Goal: Task Accomplishment & Management: Manage account settings

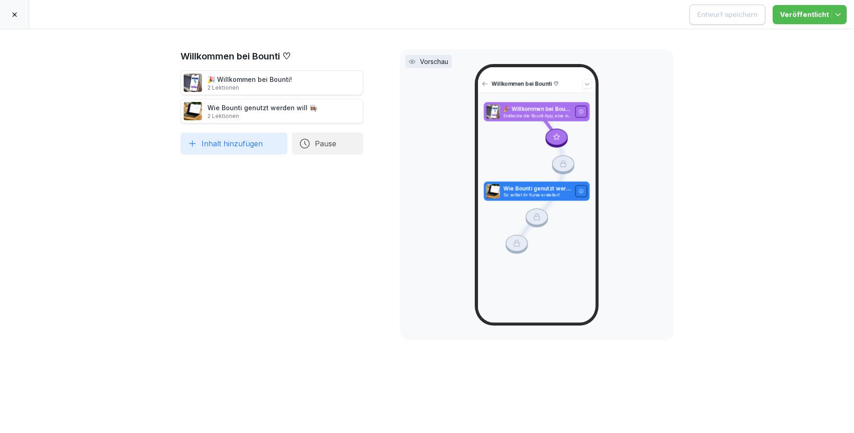
click at [20, 14] on div at bounding box center [14, 14] width 29 height 29
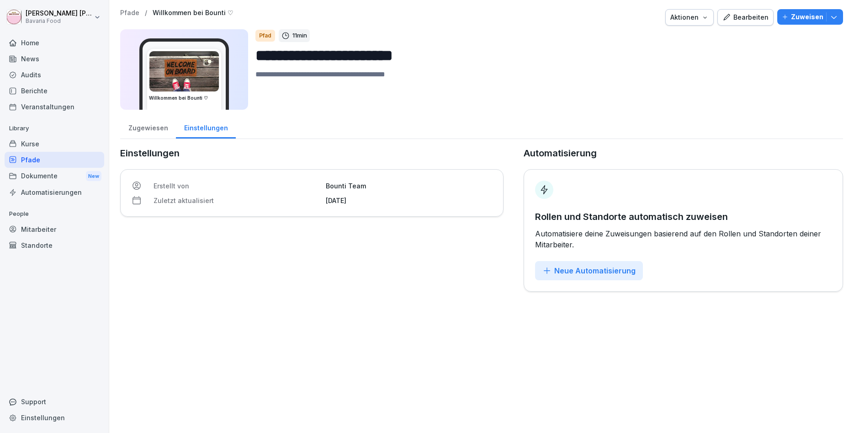
click at [37, 146] on div "Kurse" at bounding box center [55, 144] width 100 height 16
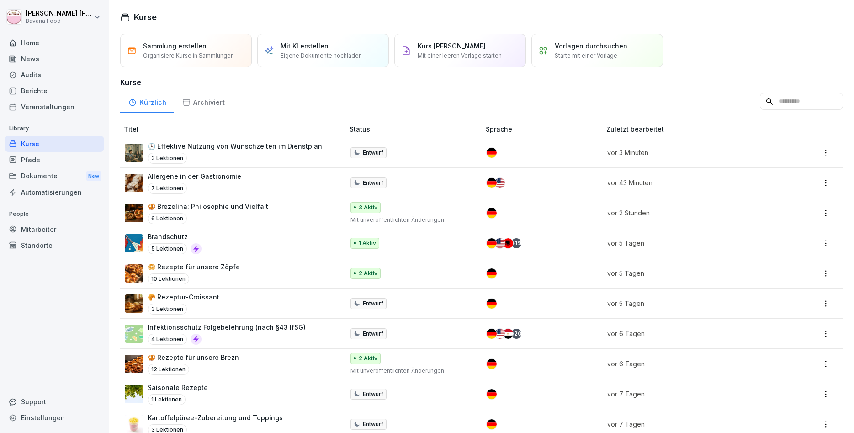
click at [223, 153] on div "3 Lektionen" at bounding box center [235, 158] width 174 height 11
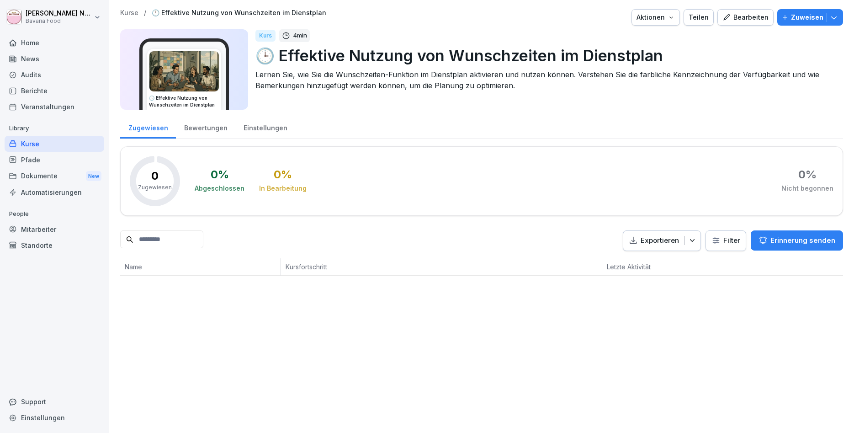
click at [739, 16] on div "Bearbeiten" at bounding box center [745, 17] width 46 height 10
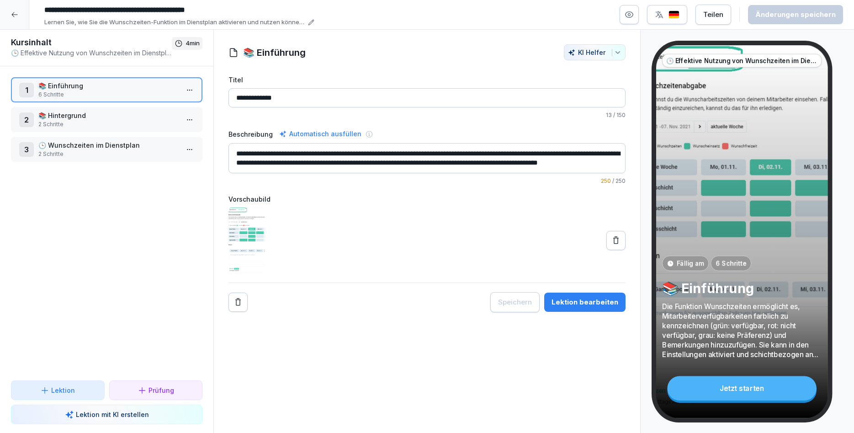
click at [153, 82] on p "📚 Einführung" at bounding box center [108, 86] width 140 height 10
click at [191, 89] on html "**********" at bounding box center [427, 216] width 854 height 433
click at [180, 112] on div "Schritte bearbeiten" at bounding box center [156, 108] width 70 height 10
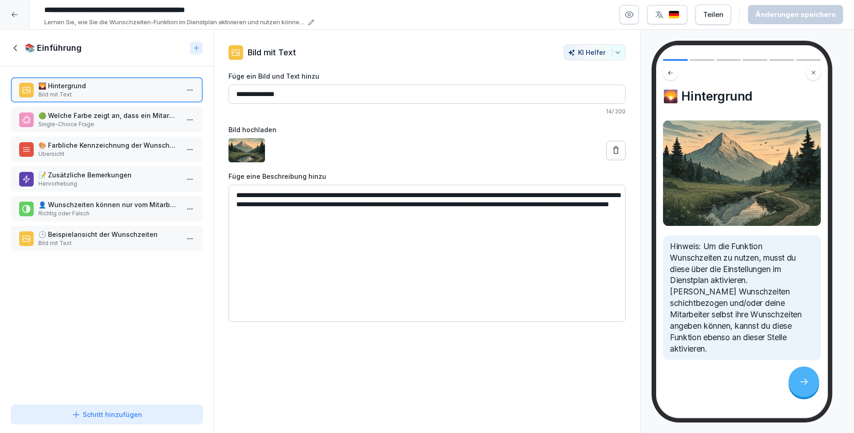
click at [176, 116] on p "🟢 Welche Farbe zeigt an, dass ein Mitarbeiter verfügbar ist?" at bounding box center [108, 116] width 140 height 10
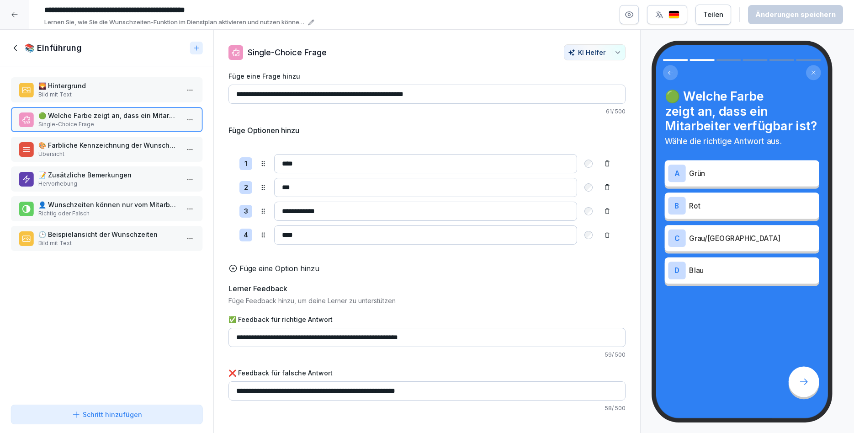
click at [147, 155] on p "Übersicht" at bounding box center [108, 154] width 140 height 8
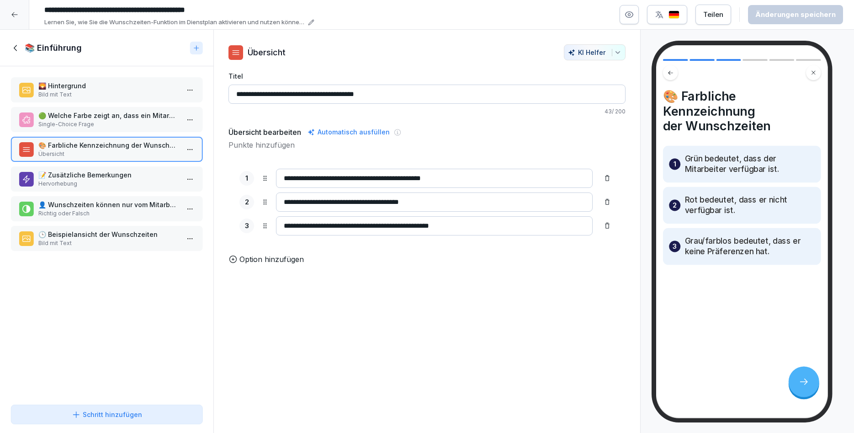
click at [134, 179] on p "📝 Zusätzliche Bemerkungen" at bounding box center [108, 175] width 140 height 10
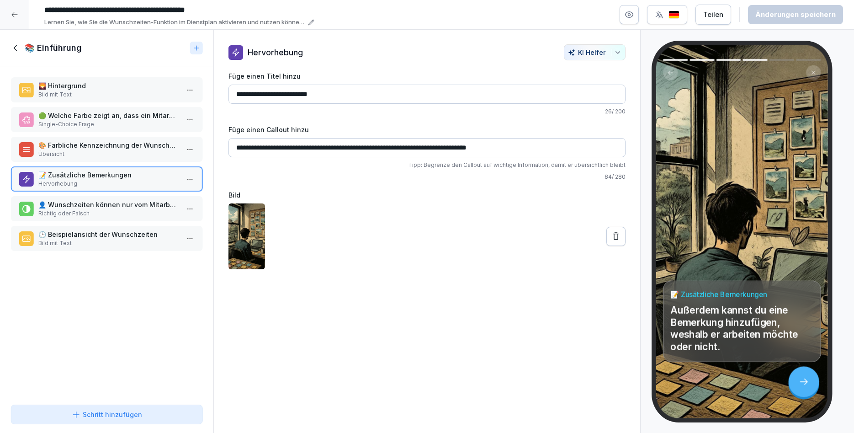
click at [121, 207] on p "👤 Wunschzeiten können nur vom Mitarbeiter selbst angegeben werden." at bounding box center [108, 205] width 140 height 10
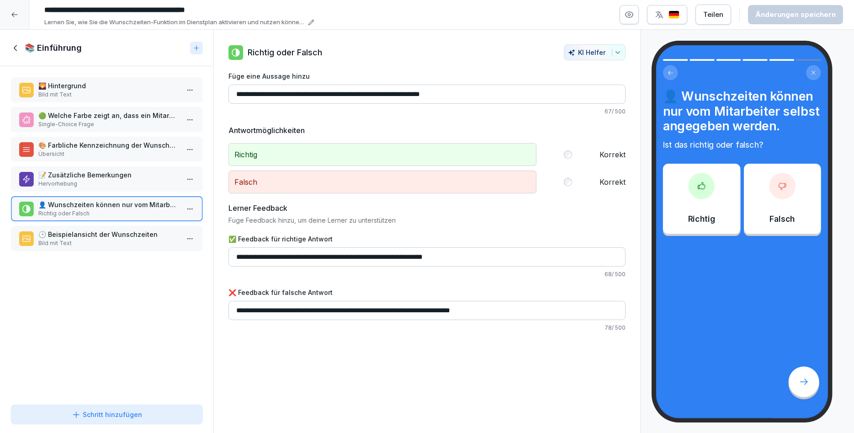
click at [109, 238] on p "🕒 Beispielansicht der Wunschzeiten" at bounding box center [108, 234] width 140 height 10
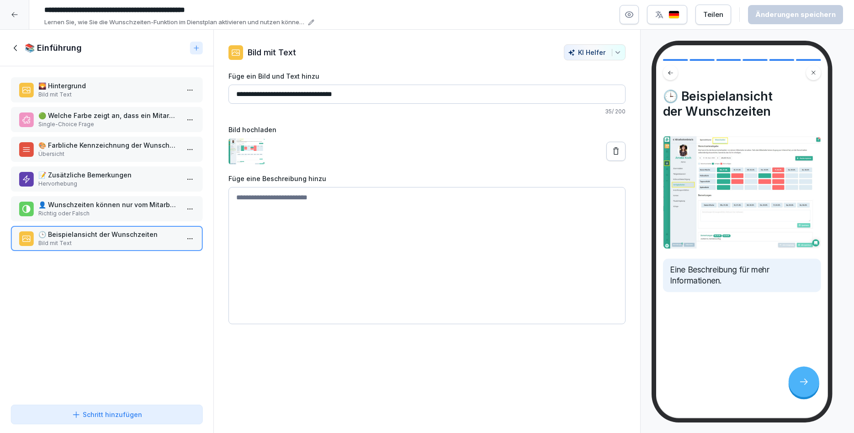
click at [722, 199] on img at bounding box center [742, 192] width 158 height 114
click at [18, 50] on icon at bounding box center [16, 48] width 10 height 10
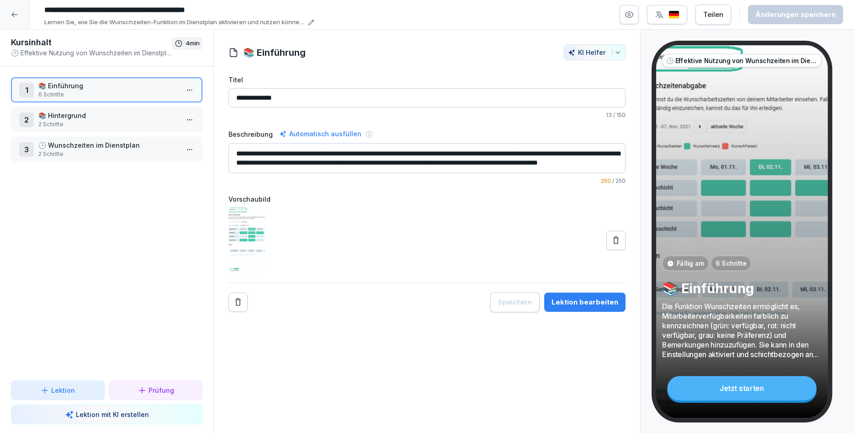
click at [109, 114] on p "📚 Hintergrund" at bounding box center [108, 116] width 140 height 10
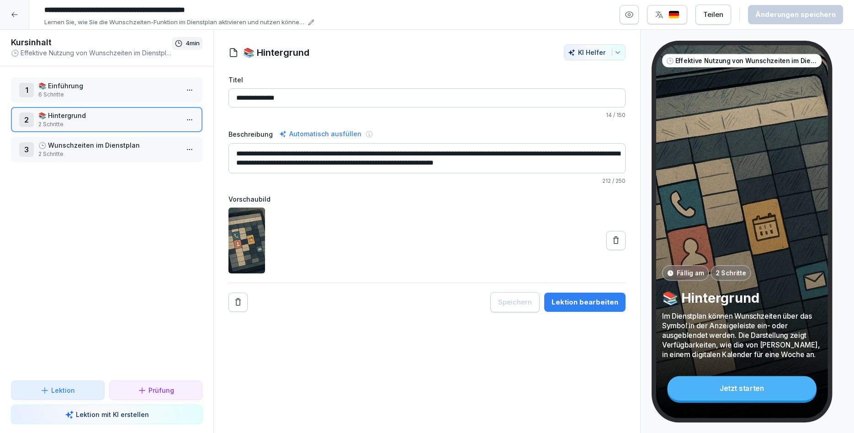
click at [591, 299] on div "Lektion bearbeiten" at bounding box center [584, 302] width 67 height 10
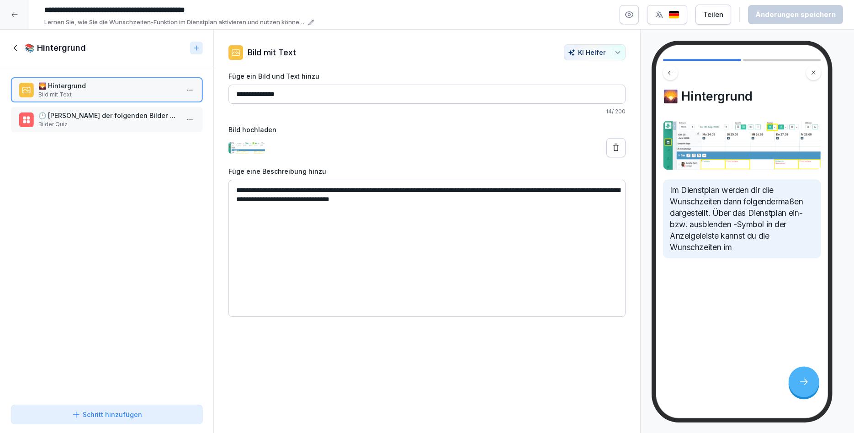
click at [108, 119] on p "🕒 Welche der folgenden Bilder zeigt die Wunschzeiten im Dienstplan?" at bounding box center [108, 116] width 140 height 10
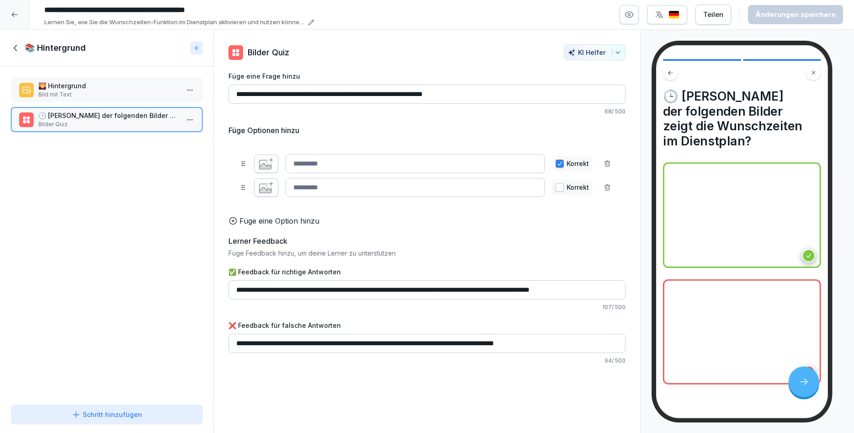
click at [14, 48] on icon at bounding box center [16, 48] width 10 height 10
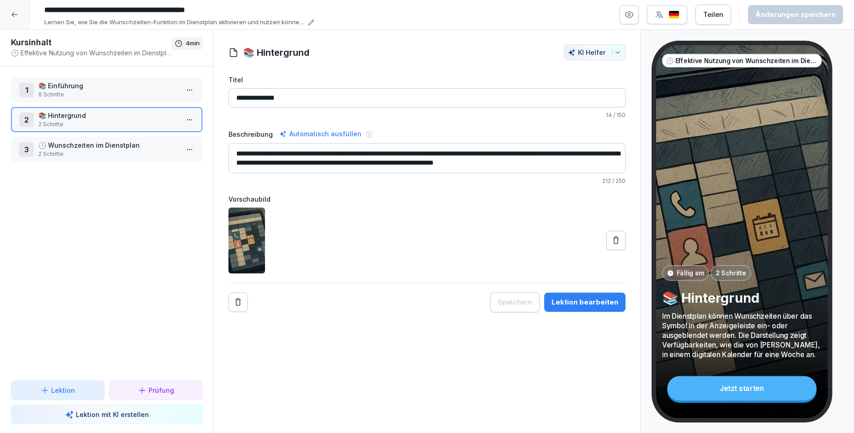
click at [58, 153] on p "2 Schritte" at bounding box center [108, 154] width 140 height 8
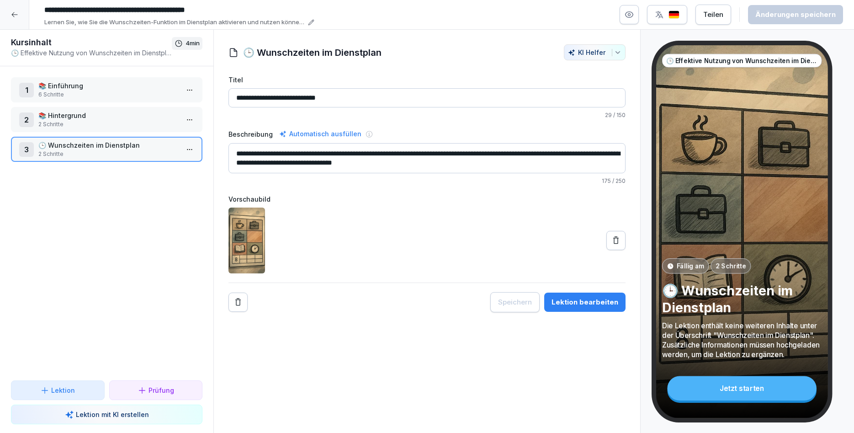
click at [581, 307] on button "Lektion bearbeiten" at bounding box center [584, 301] width 81 height 19
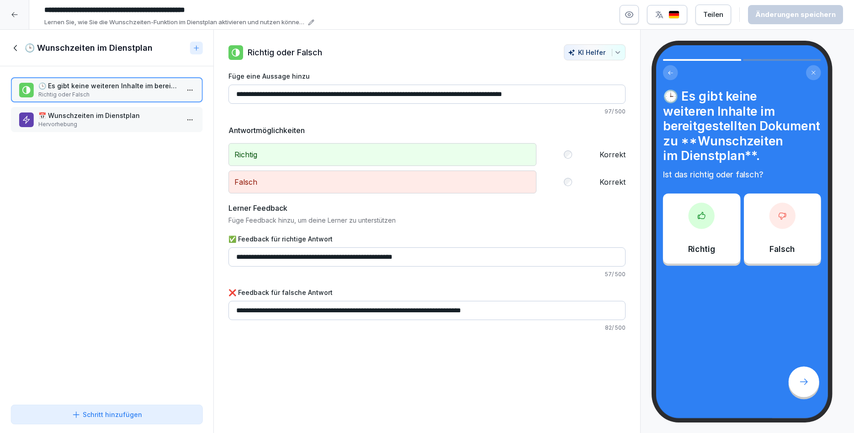
click at [142, 114] on p "📅 Wunschzeiten im Dienstplan" at bounding box center [108, 116] width 140 height 10
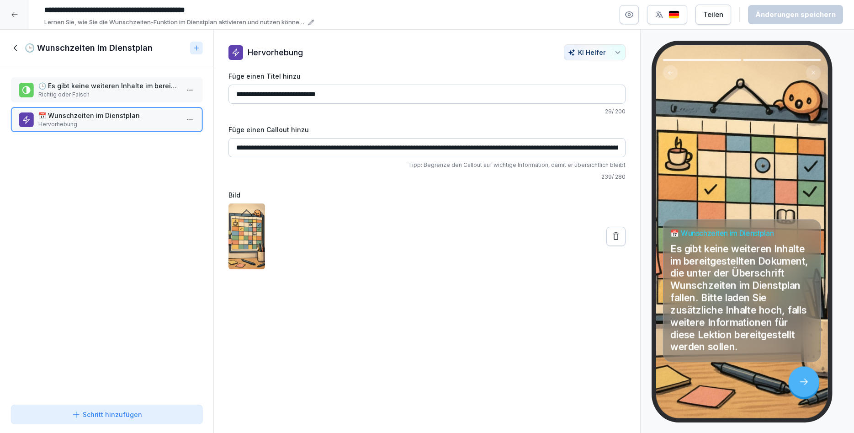
click at [16, 53] on icon at bounding box center [16, 48] width 10 height 10
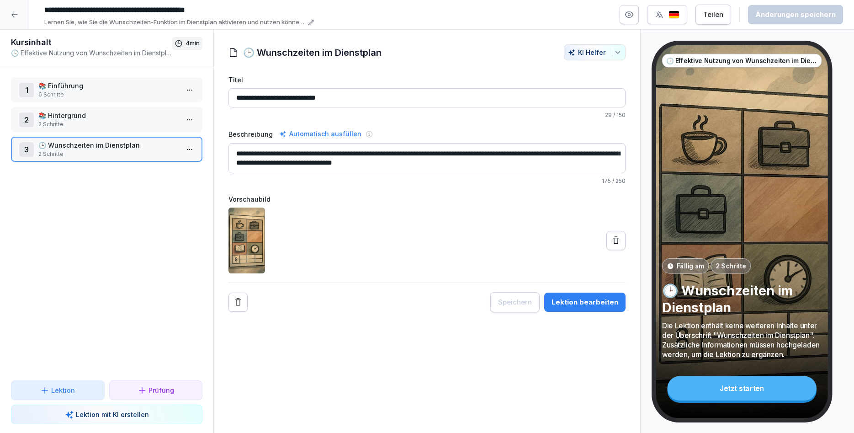
click at [15, 23] on div at bounding box center [14, 14] width 29 height 29
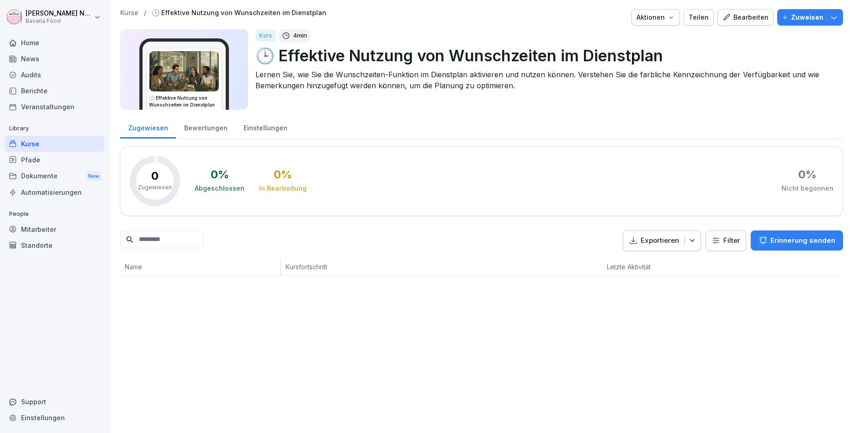
click at [44, 150] on div "Kurse" at bounding box center [55, 144] width 100 height 16
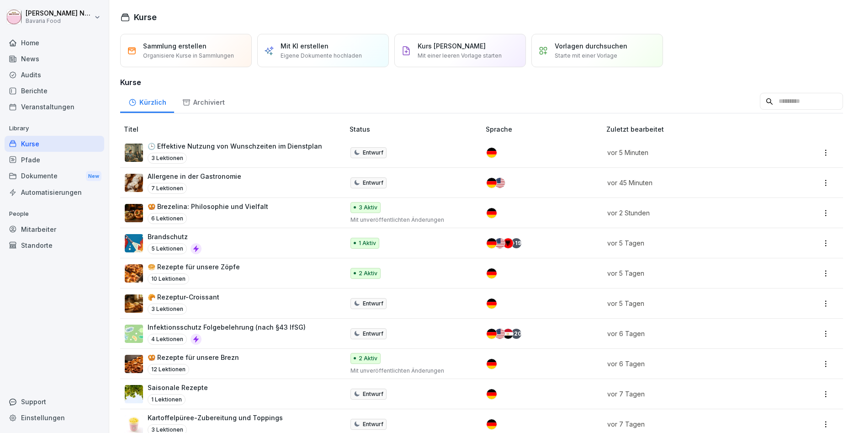
click at [248, 172] on div "Allergene in der Gastronomie 7 Lektionen" at bounding box center [230, 182] width 210 height 22
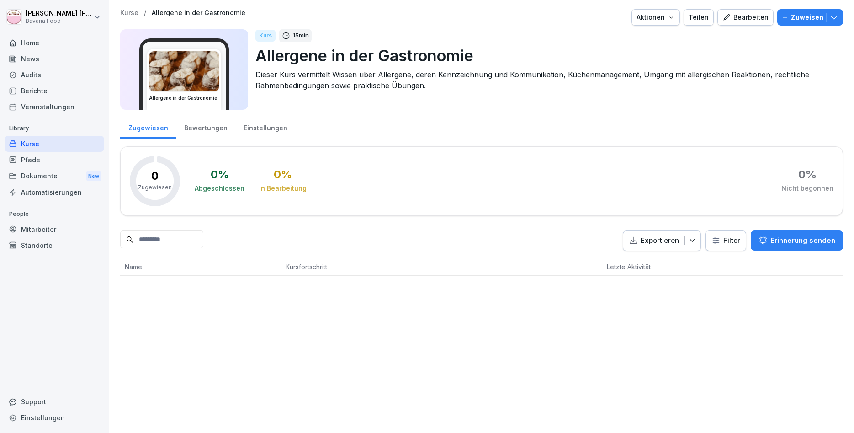
click at [749, 19] on div "Bearbeiten" at bounding box center [745, 17] width 46 height 10
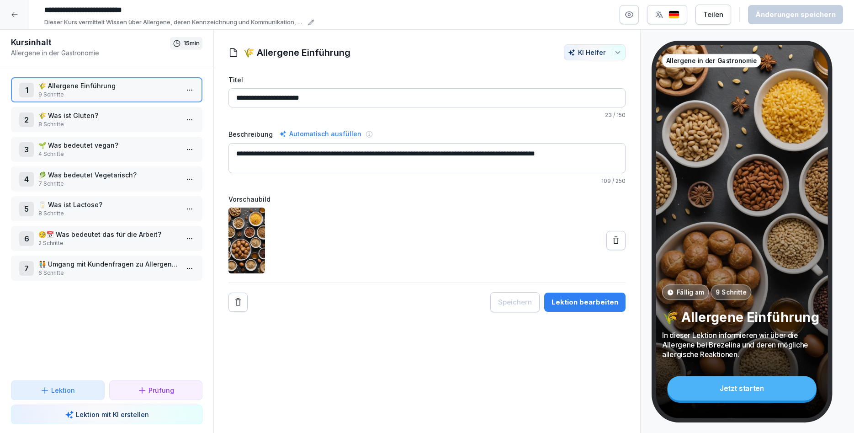
click at [602, 307] on button "Lektion bearbeiten" at bounding box center [584, 301] width 81 height 19
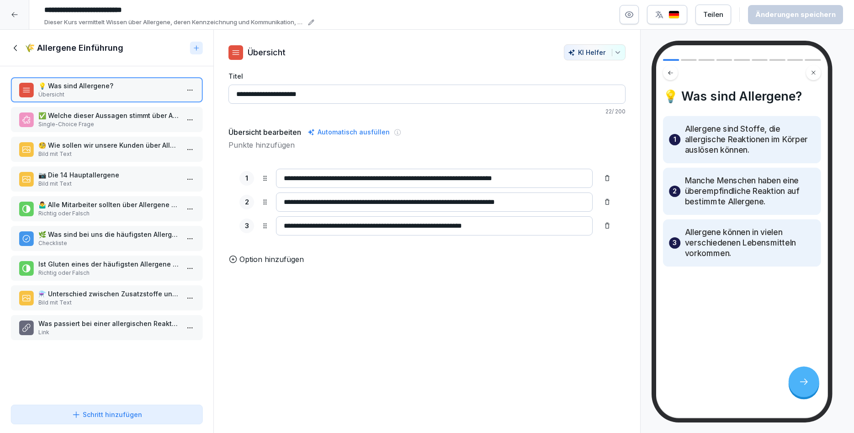
click at [150, 185] on p "Bild mit Text" at bounding box center [108, 184] width 140 height 8
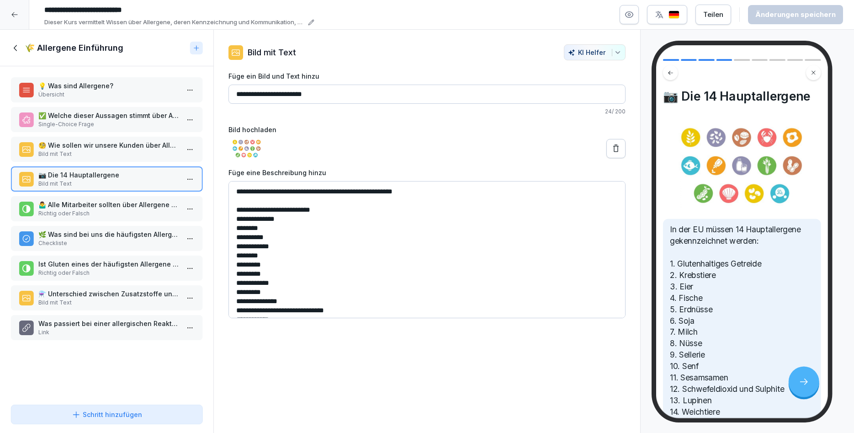
click at [143, 201] on p "🤷‍♂️ Alle Mitarbeiter sollten über Allergene in den Speisen gut informiert sein." at bounding box center [108, 205] width 140 height 10
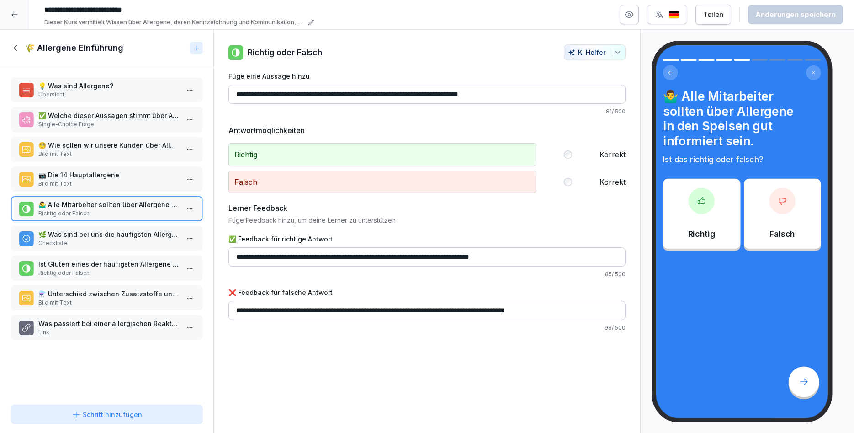
click at [134, 232] on p "🌿 Was sind bei uns die häufigsten Allergene?" at bounding box center [108, 234] width 140 height 10
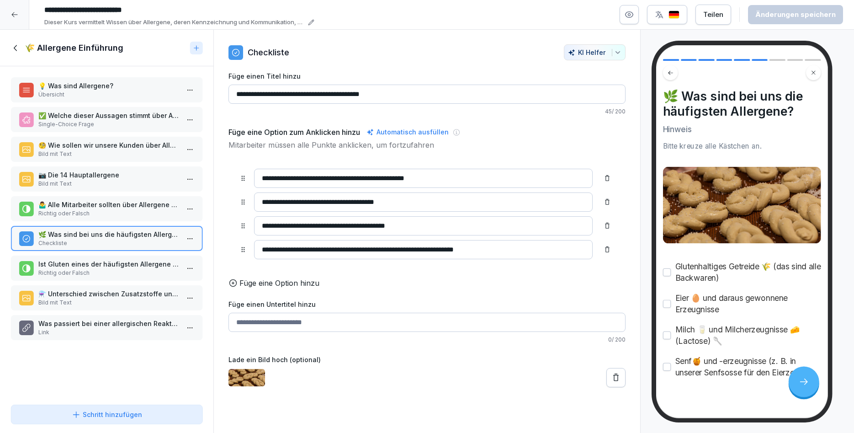
click at [147, 271] on p "Richtig oder Falsch" at bounding box center [108, 273] width 140 height 8
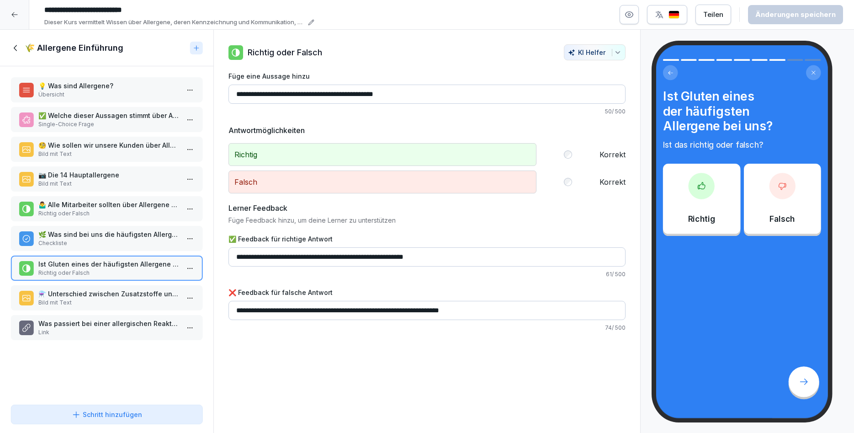
click at [12, 49] on icon at bounding box center [16, 48] width 10 height 10
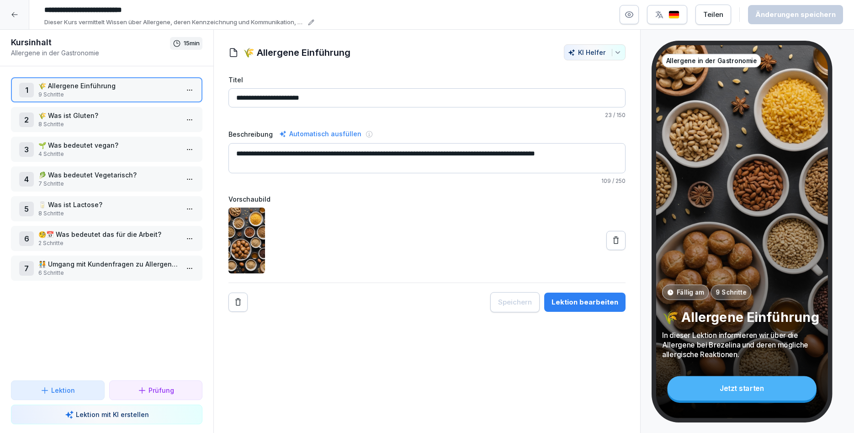
click at [10, 8] on div at bounding box center [14, 14] width 29 height 29
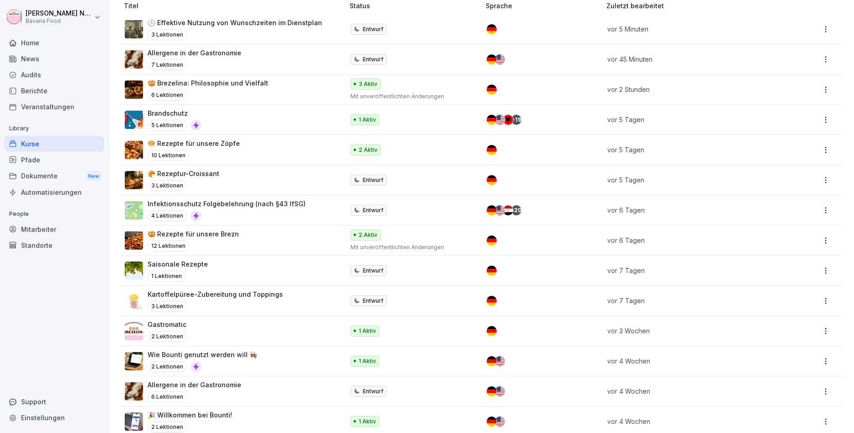
scroll to position [134, 0]
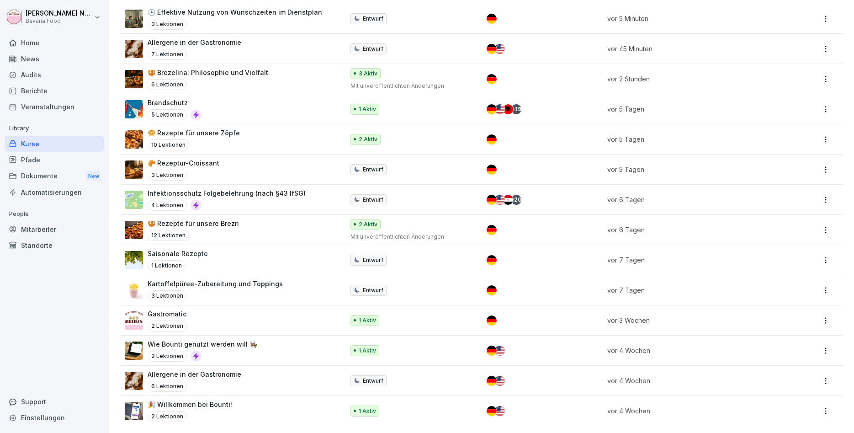
click at [253, 192] on p "Infektionsschutz Folgebelehrung (nach §43 IfSG)" at bounding box center [227, 193] width 158 height 10
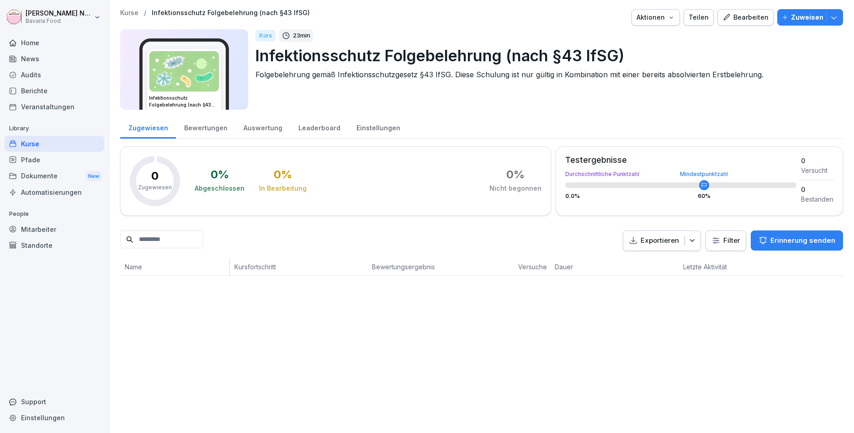
click at [753, 21] on div "Bearbeiten" at bounding box center [745, 17] width 46 height 10
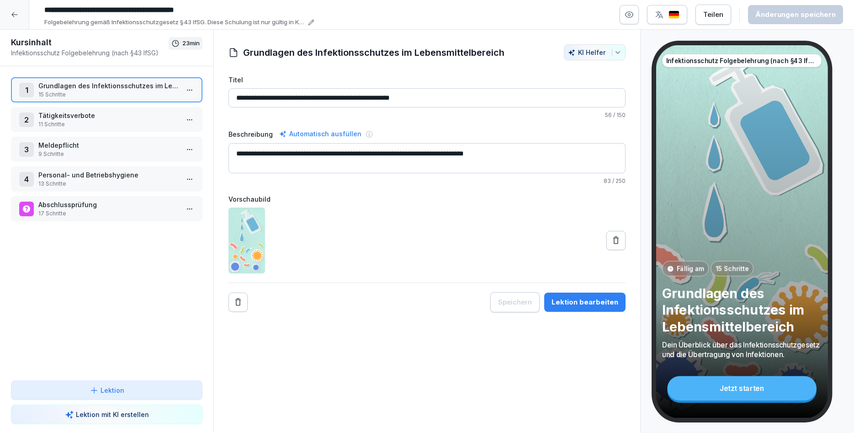
click at [233, 403] on div "**********" at bounding box center [426, 231] width 427 height 403
click at [362, 264] on div at bounding box center [426, 240] width 397 height 66
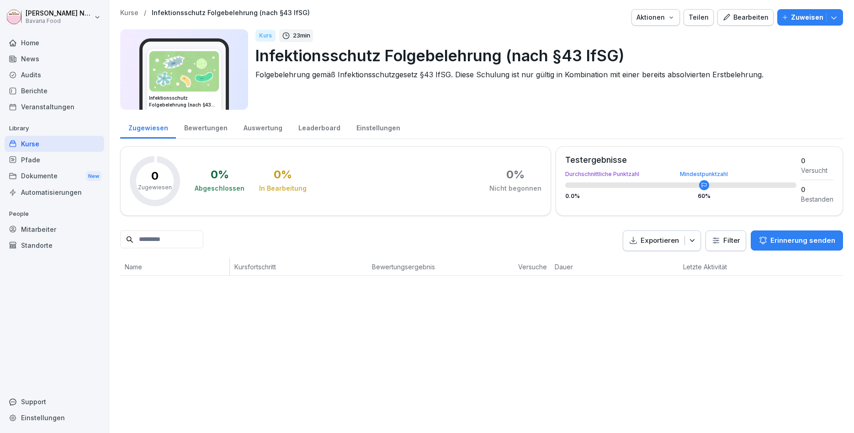
click at [53, 146] on div "Kurse" at bounding box center [55, 144] width 100 height 16
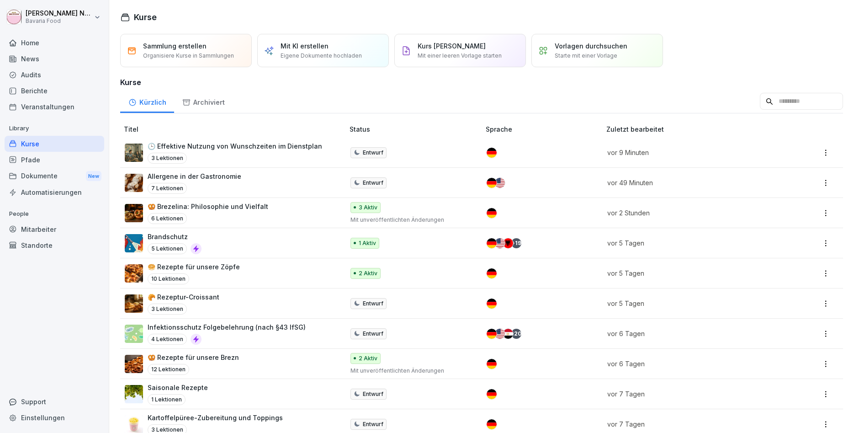
click at [238, 213] on div "6 Lektionen" at bounding box center [208, 218] width 121 height 11
